Goal: Task Accomplishment & Management: Use online tool/utility

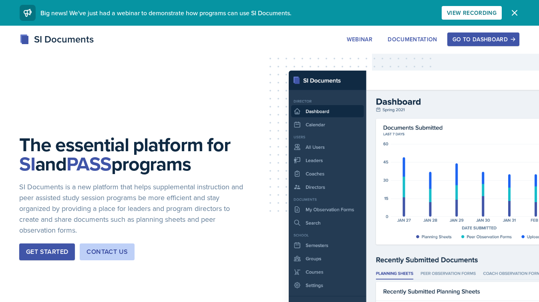
click at [482, 39] on div "Go to Dashboard" at bounding box center [484, 39] width 62 height 6
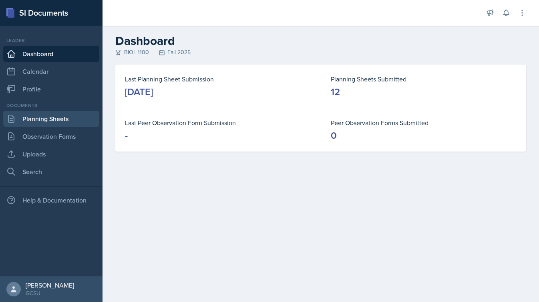
click at [32, 117] on link "Planning Sheets" at bounding box center [51, 119] width 96 height 16
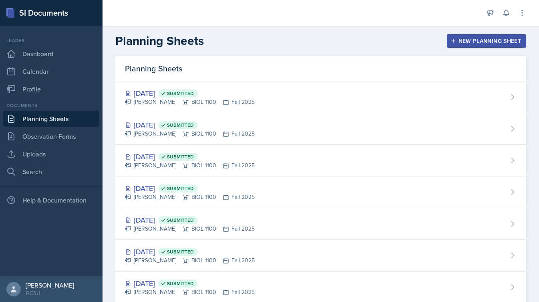
click at [467, 41] on div "New Planning Sheet" at bounding box center [486, 41] width 69 height 6
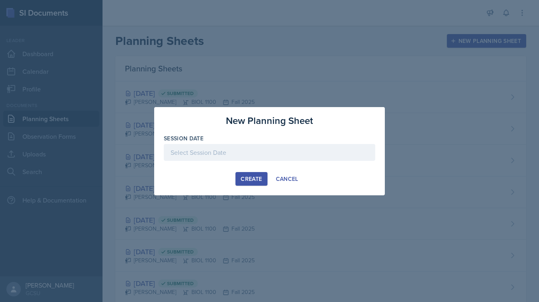
click at [219, 154] on div at bounding box center [270, 152] width 212 height 17
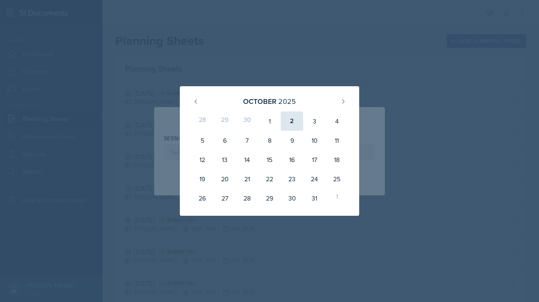
click at [294, 117] on div "2" at bounding box center [292, 120] width 22 height 19
type input "[DATE]"
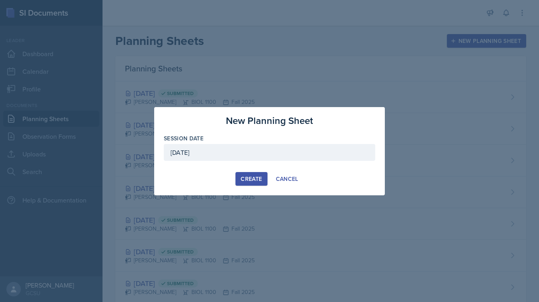
click at [252, 177] on div "Create" at bounding box center [251, 179] width 21 height 6
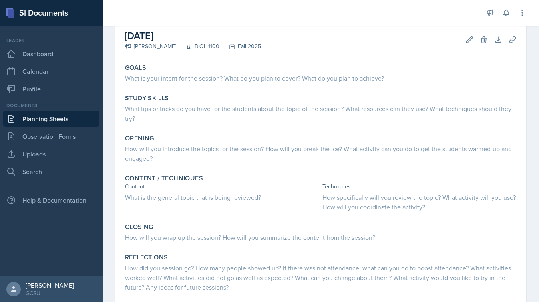
scroll to position [35, 0]
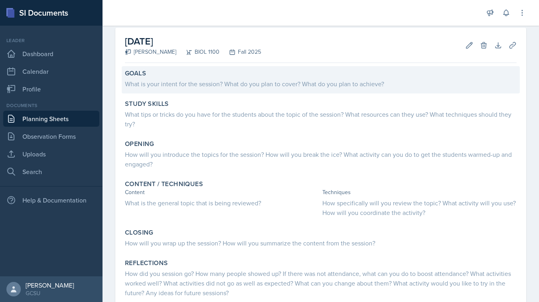
click at [276, 76] on div "Goals" at bounding box center [321, 73] width 392 height 8
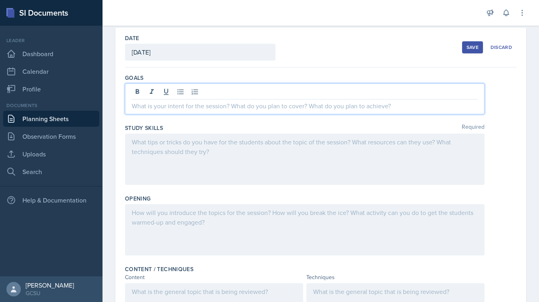
click at [225, 93] on div at bounding box center [305, 98] width 360 height 31
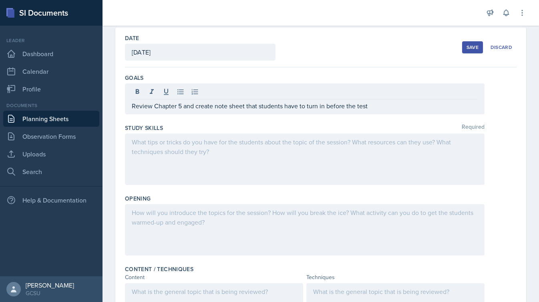
click at [254, 153] on div at bounding box center [305, 158] width 360 height 51
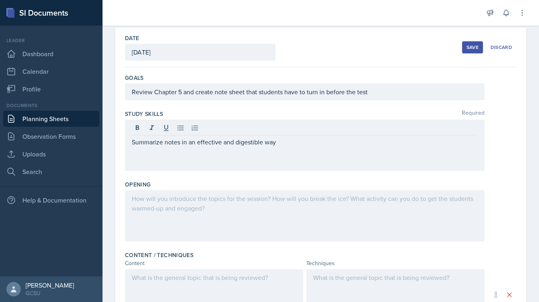
click at [227, 175] on div "Study Skills Required Summarize notes in an effective and digestible way" at bounding box center [321, 142] width 392 height 71
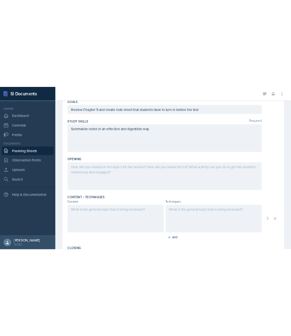
scroll to position [116, 0]
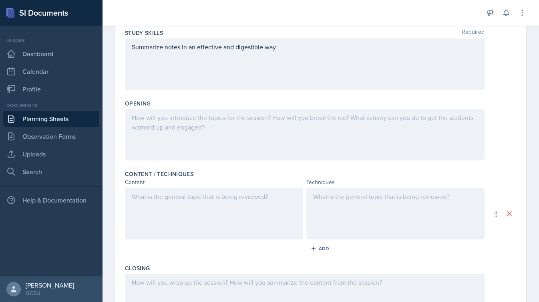
click at [217, 200] on div at bounding box center [214, 213] width 178 height 51
